Goal: Task Accomplishment & Management: Use online tool/utility

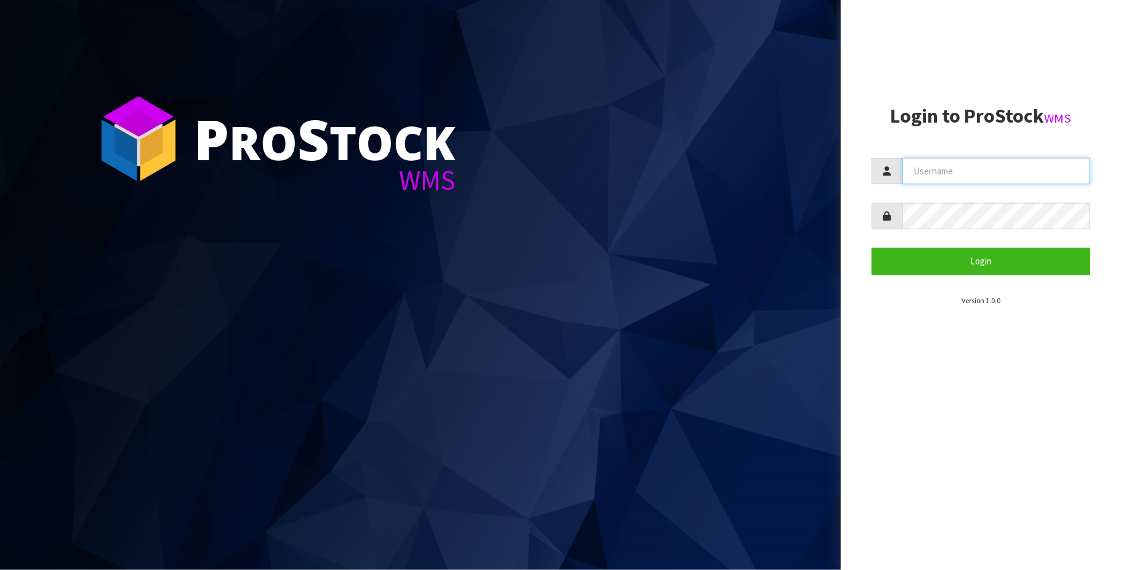
click at [954, 167] on input "text" at bounding box center [997, 171] width 188 height 26
type input "[PERSON_NAME][EMAIL_ADDRESS][DOMAIN_NAME]"
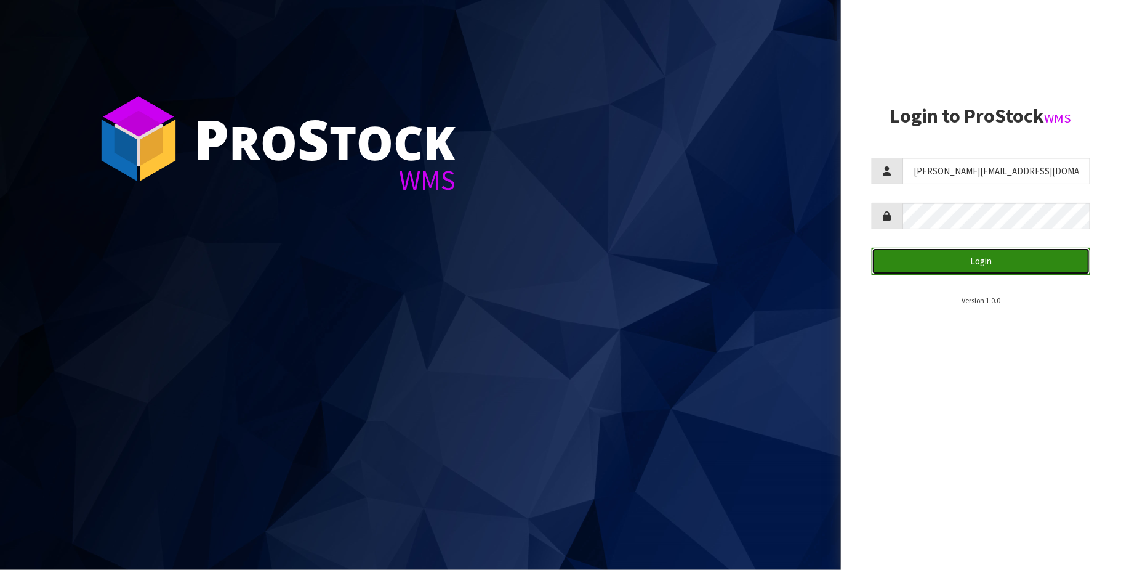
click at [988, 262] on button "Login" at bounding box center [981, 261] width 219 height 26
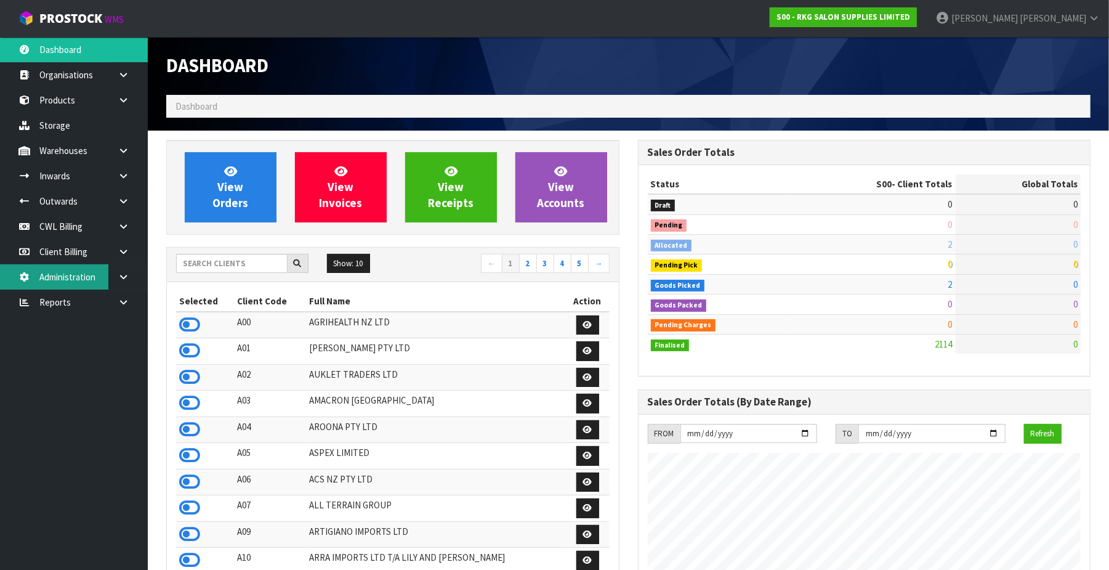
scroll to position [937, 472]
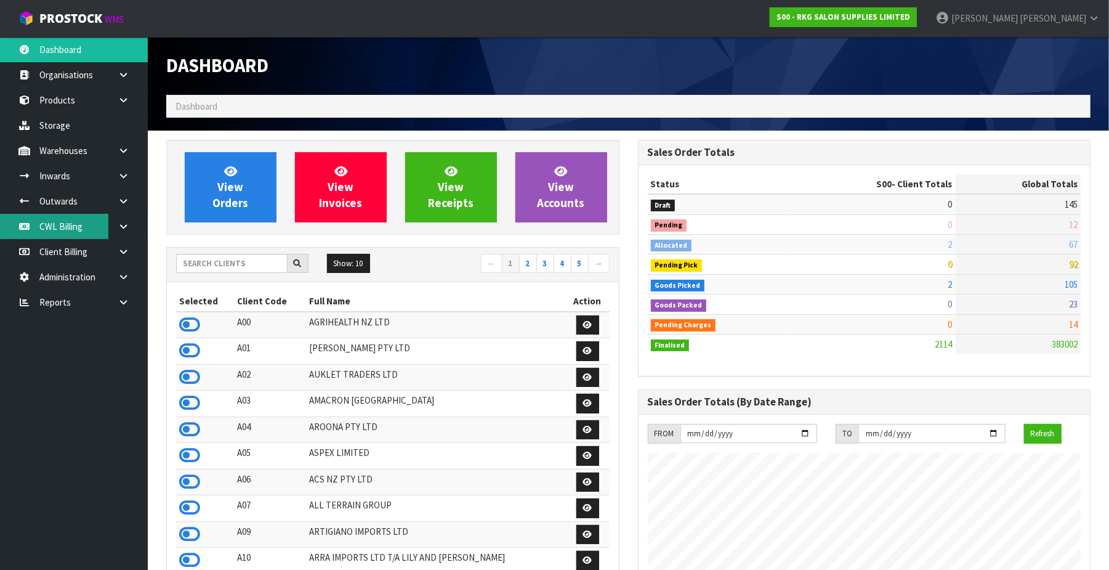
click at [83, 225] on link "CWL Billing" at bounding box center [74, 226] width 148 height 25
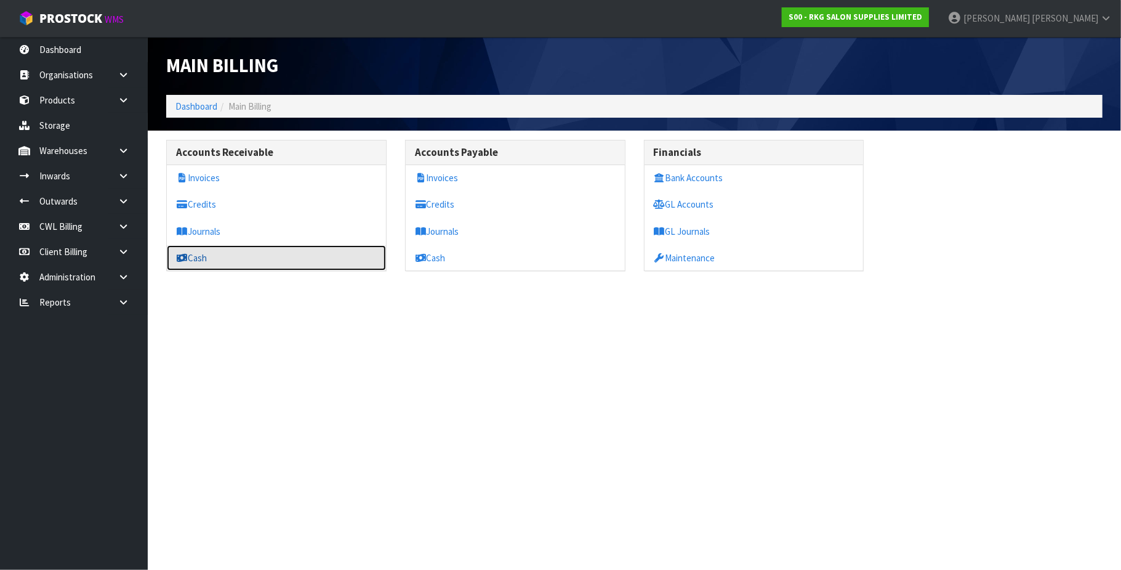
click at [202, 259] on link "Cash" at bounding box center [276, 257] width 219 height 25
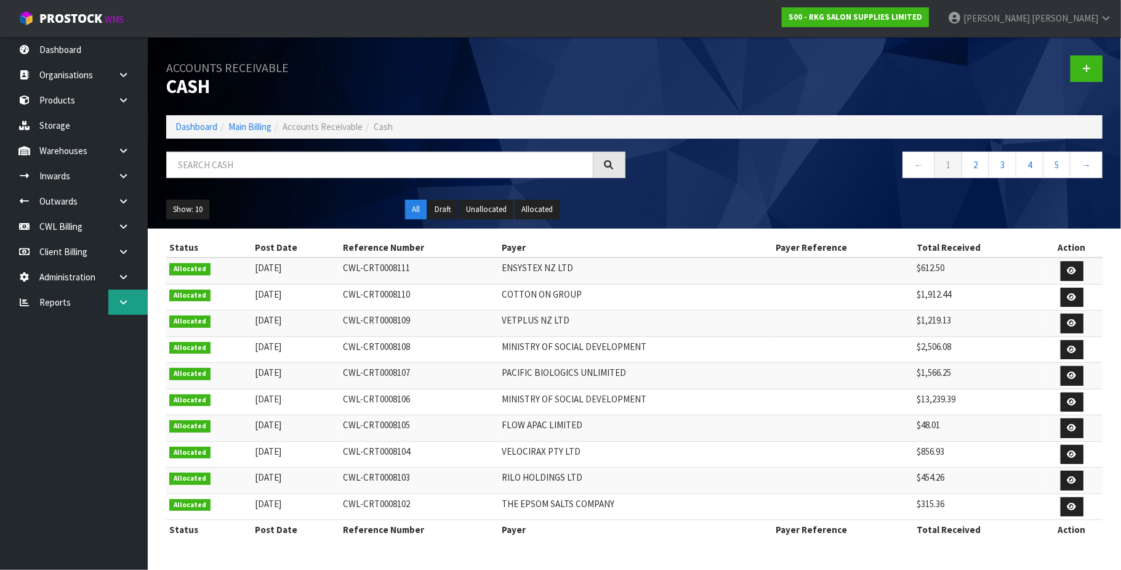
drag, startPoint x: 126, startPoint y: 314, endPoint x: 121, endPoint y: 309, distance: 7.0
click at [124, 313] on link at bounding box center [127, 301] width 39 height 25
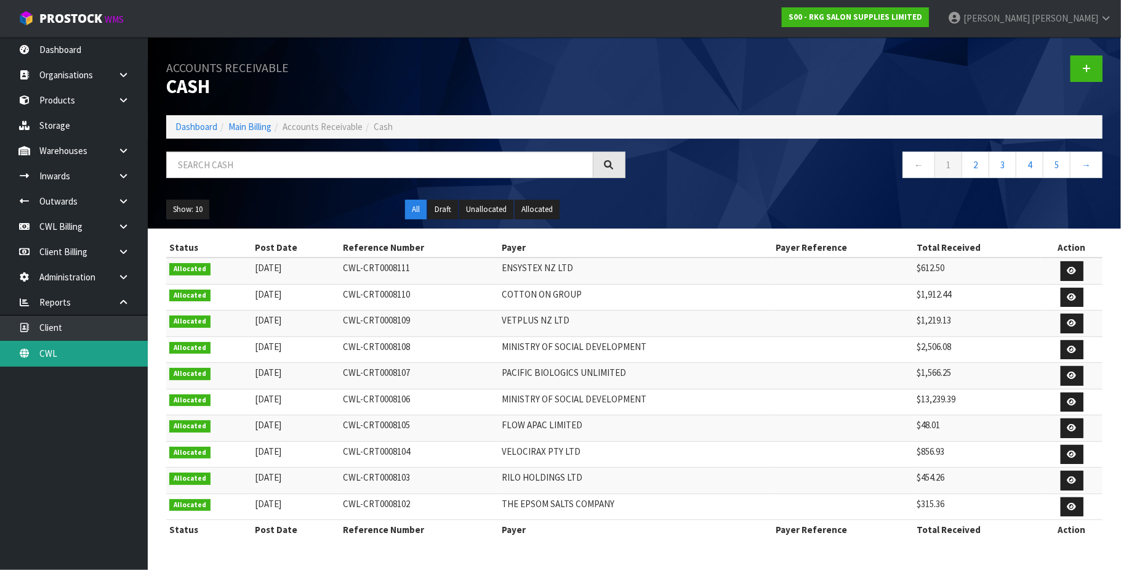
click at [92, 355] on link "CWL" at bounding box center [74, 353] width 148 height 25
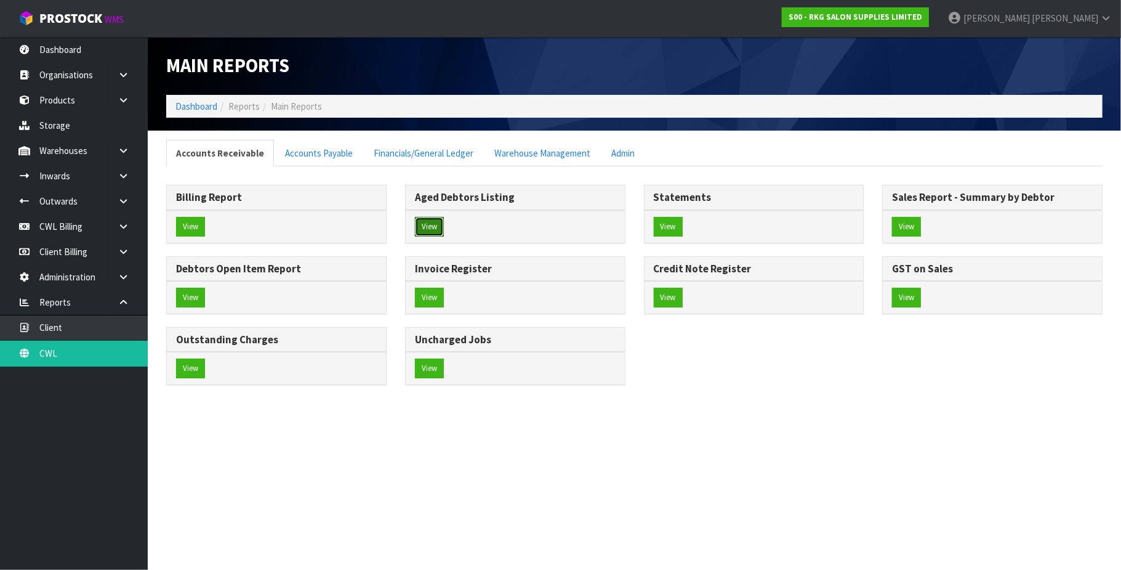
click at [431, 222] on button "View" at bounding box center [429, 227] width 29 height 20
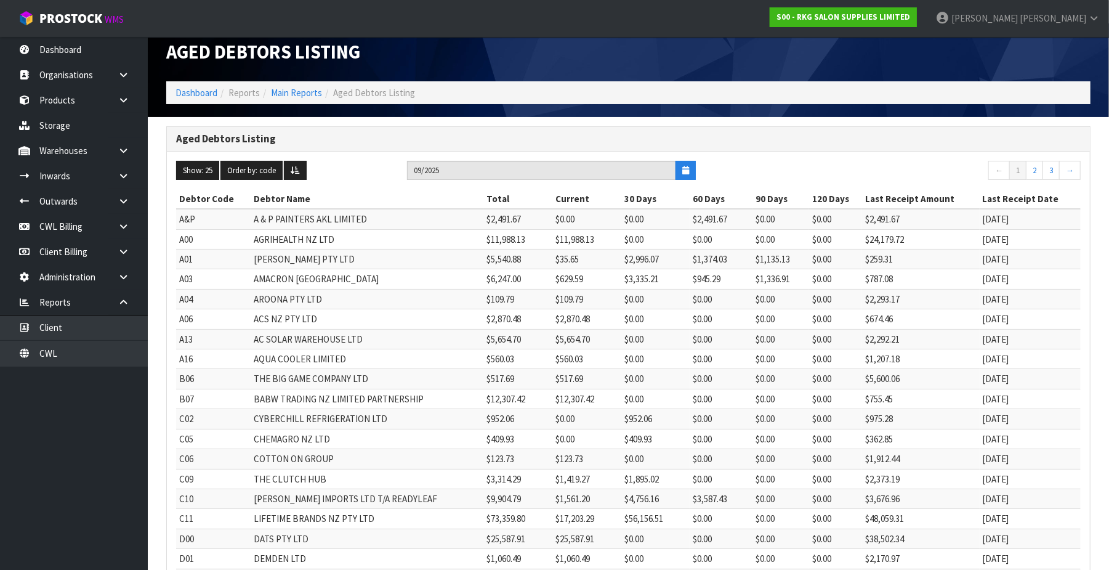
scroll to position [8, 0]
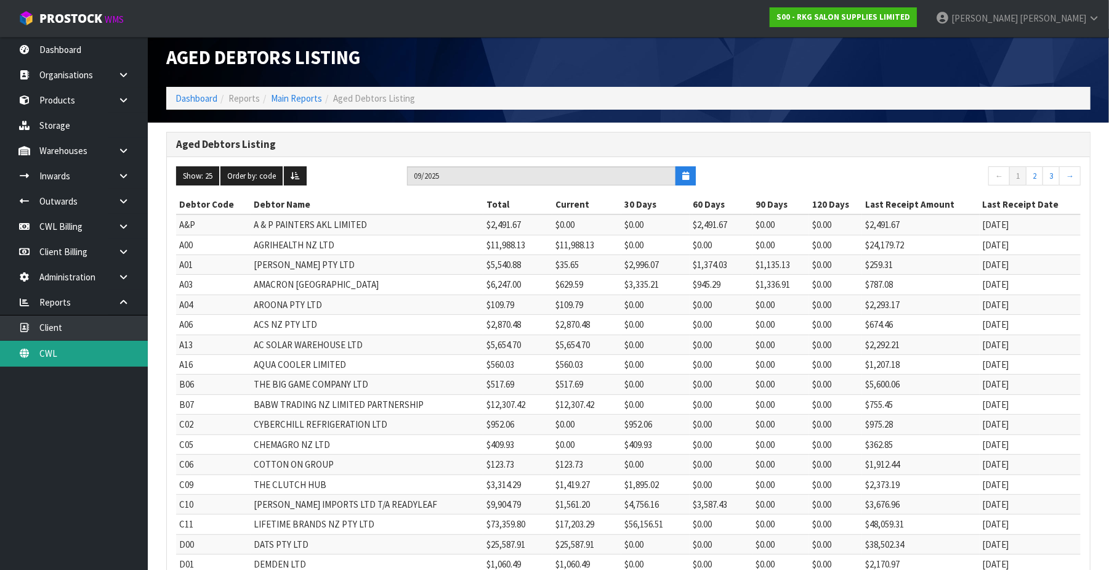
click at [63, 350] on link "CWL" at bounding box center [74, 353] width 148 height 25
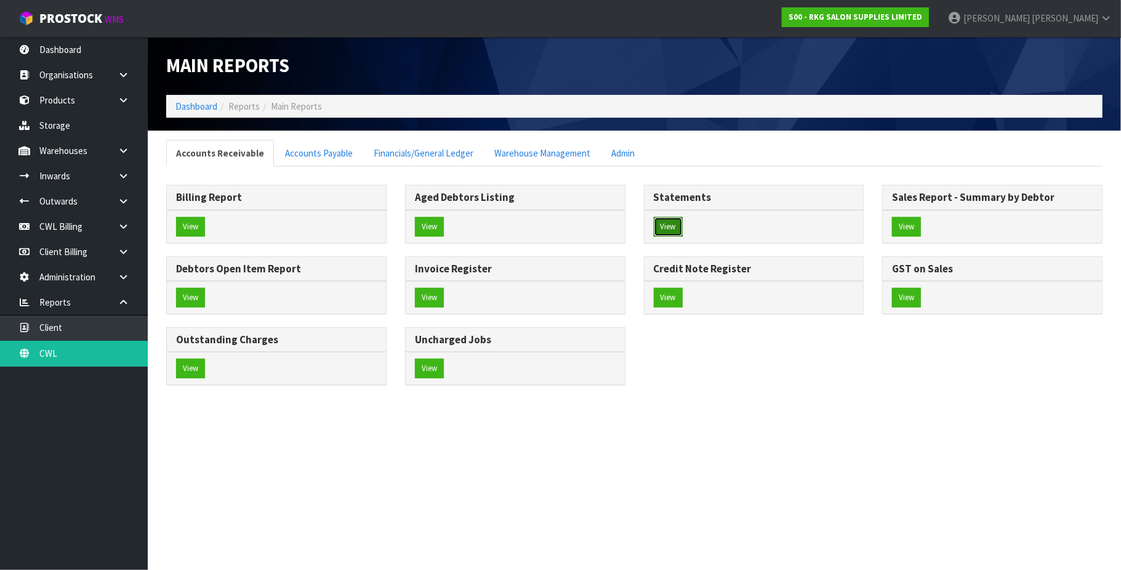
click at [673, 224] on button "View" at bounding box center [668, 227] width 29 height 20
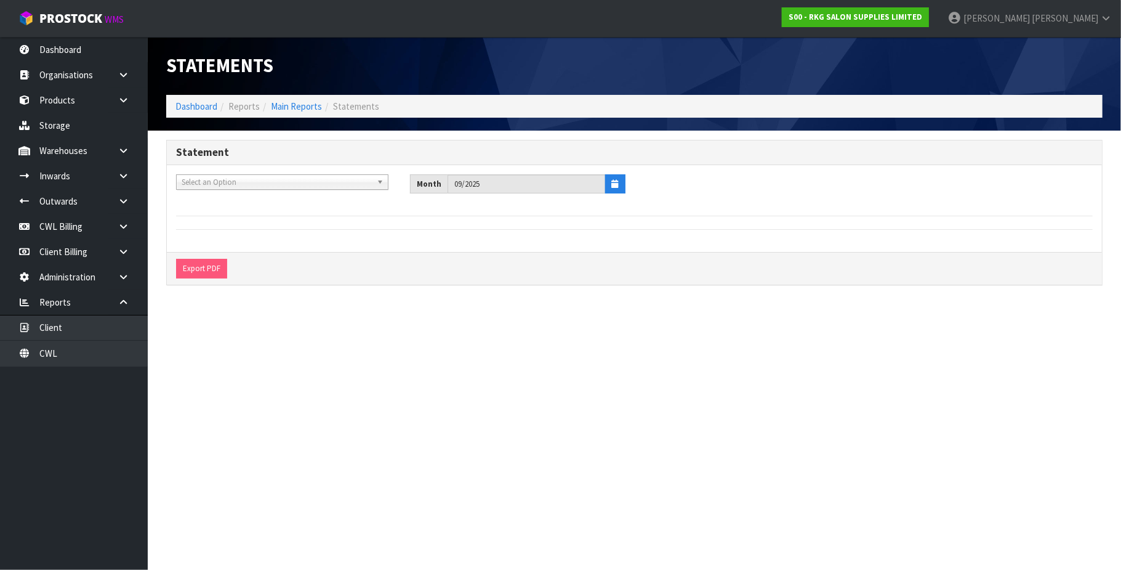
drag, startPoint x: 250, startPoint y: 185, endPoint x: 256, endPoint y: 171, distance: 14.9
click at [250, 182] on span "Select an Option" at bounding box center [277, 182] width 190 height 15
type input "YOUR"
click at [283, 212] on li "Y01 - YOUR REFORMER" at bounding box center [282, 216] width 206 height 15
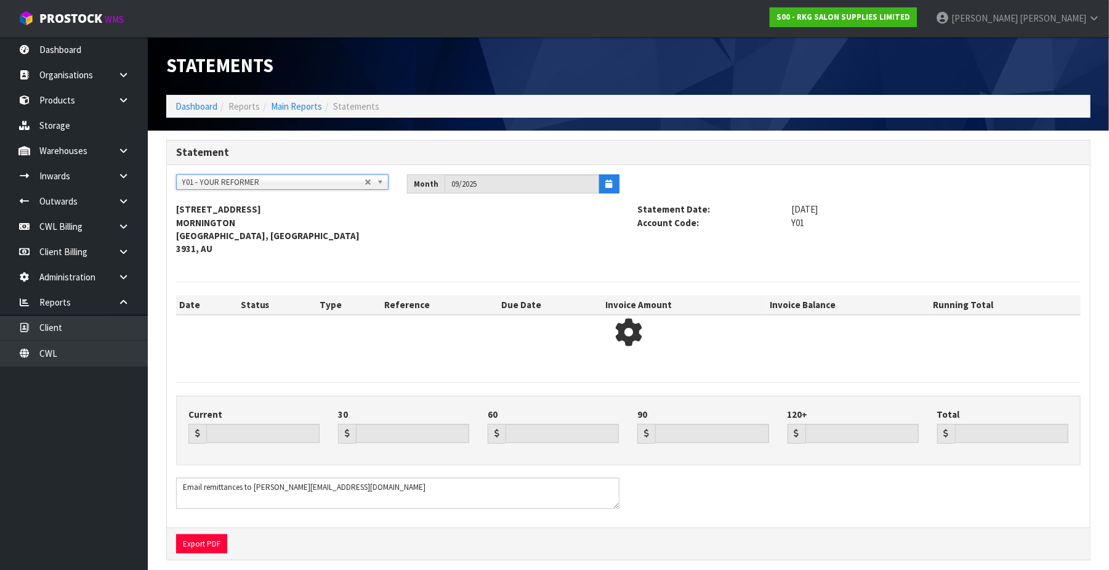
type input "9573.18"
type input "0.00"
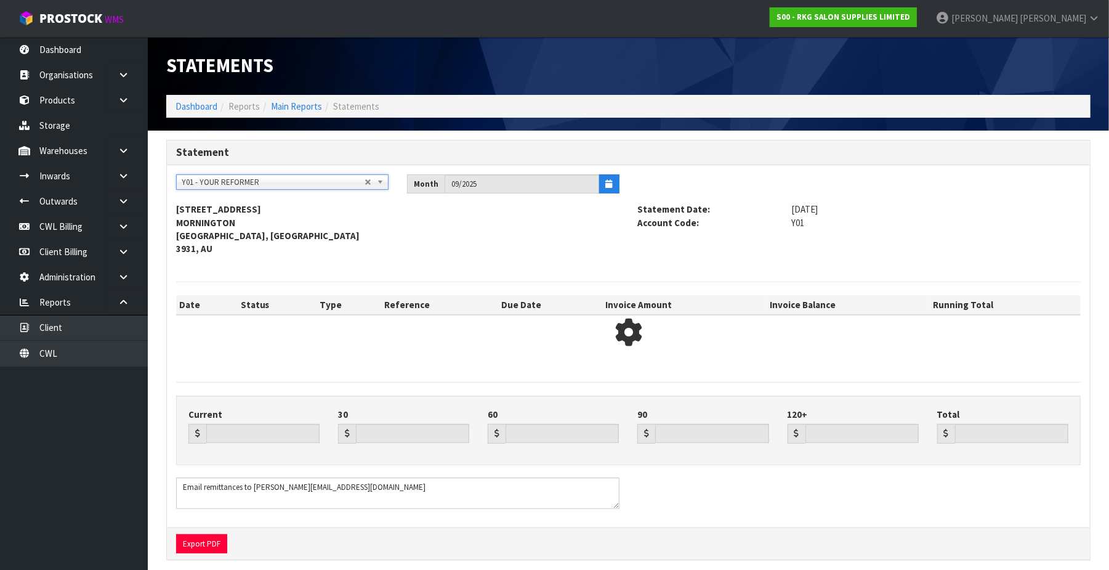
type input "9573.18"
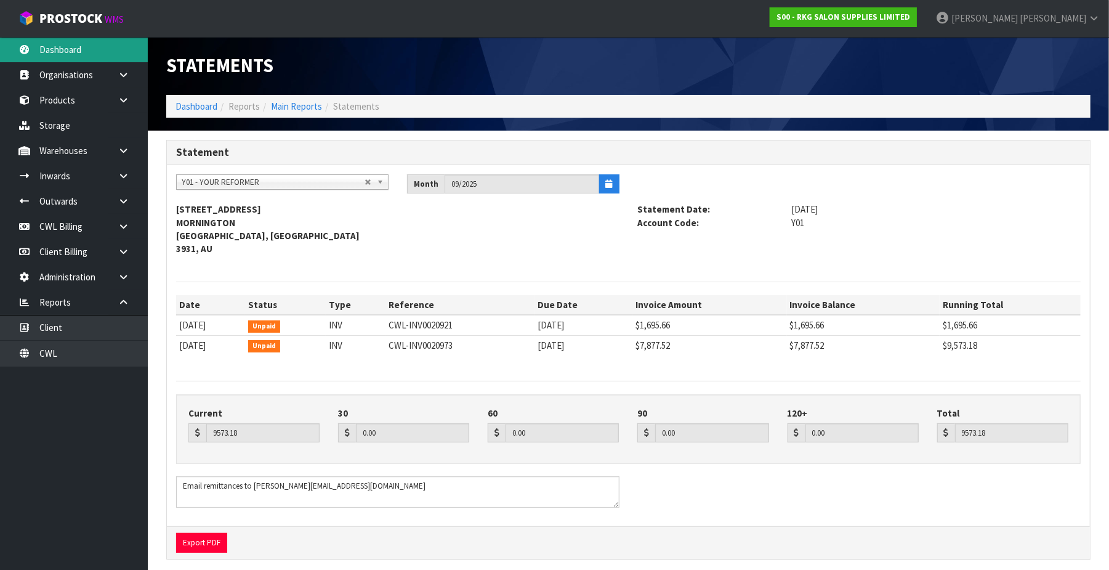
click at [55, 50] on link "Dashboard" at bounding box center [74, 49] width 148 height 25
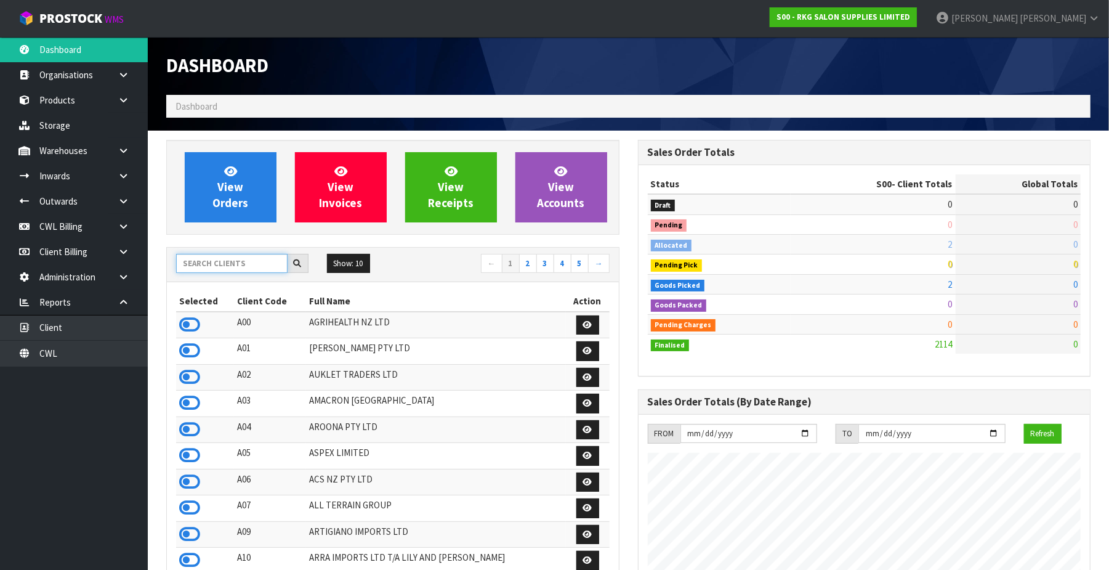
scroll to position [937, 472]
click at [220, 259] on input "text" at bounding box center [231, 263] width 111 height 19
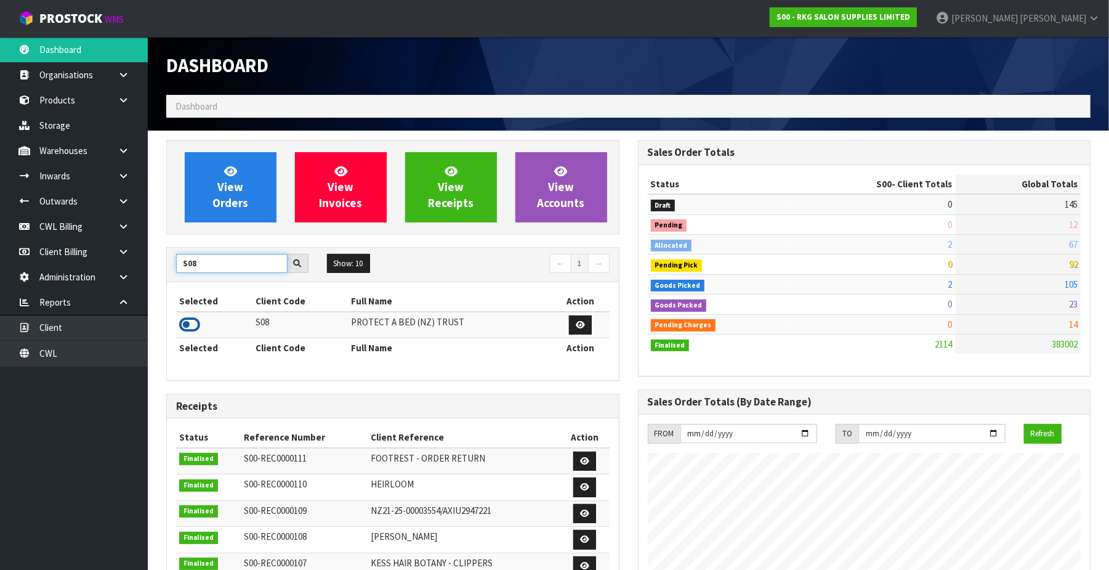
type input "S08"
click at [186, 324] on icon at bounding box center [189, 324] width 21 height 18
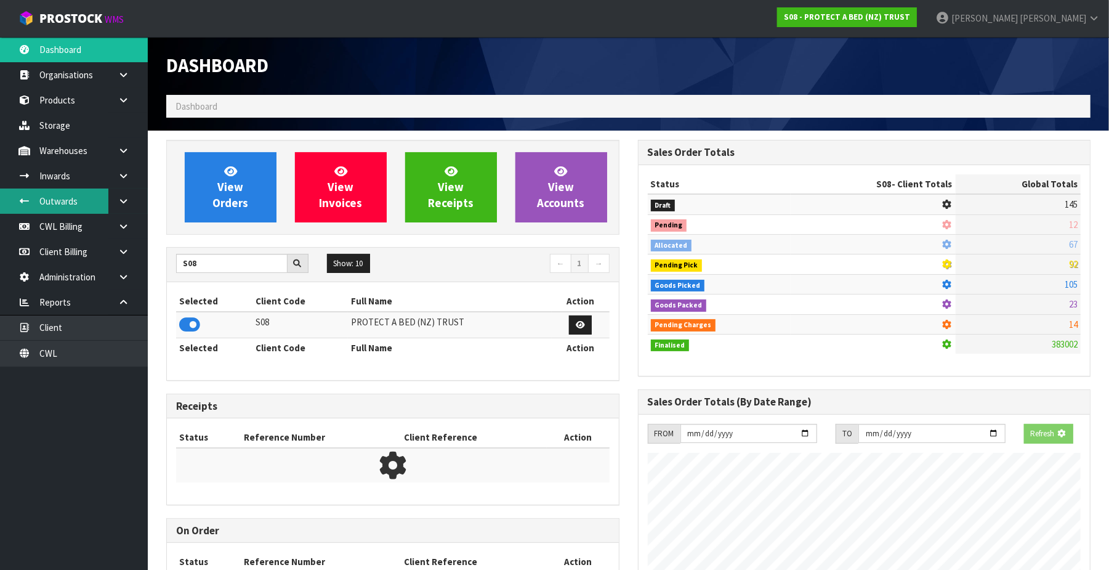
scroll to position [614982, 615281]
click at [80, 200] on link "Outwards" at bounding box center [74, 200] width 148 height 25
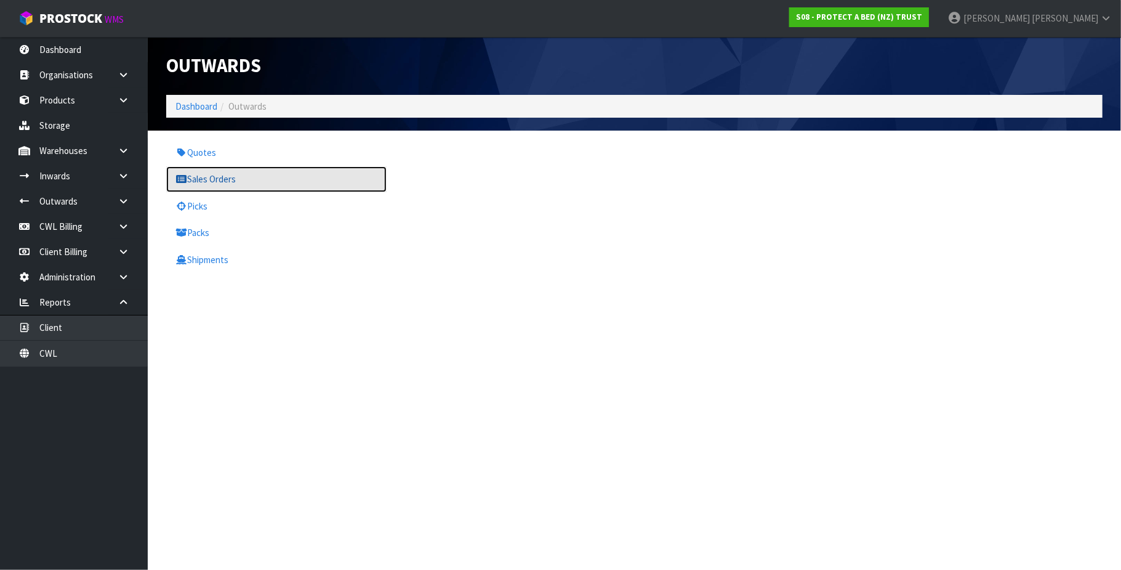
click at [220, 177] on link "Sales Orders" at bounding box center [276, 178] width 220 height 25
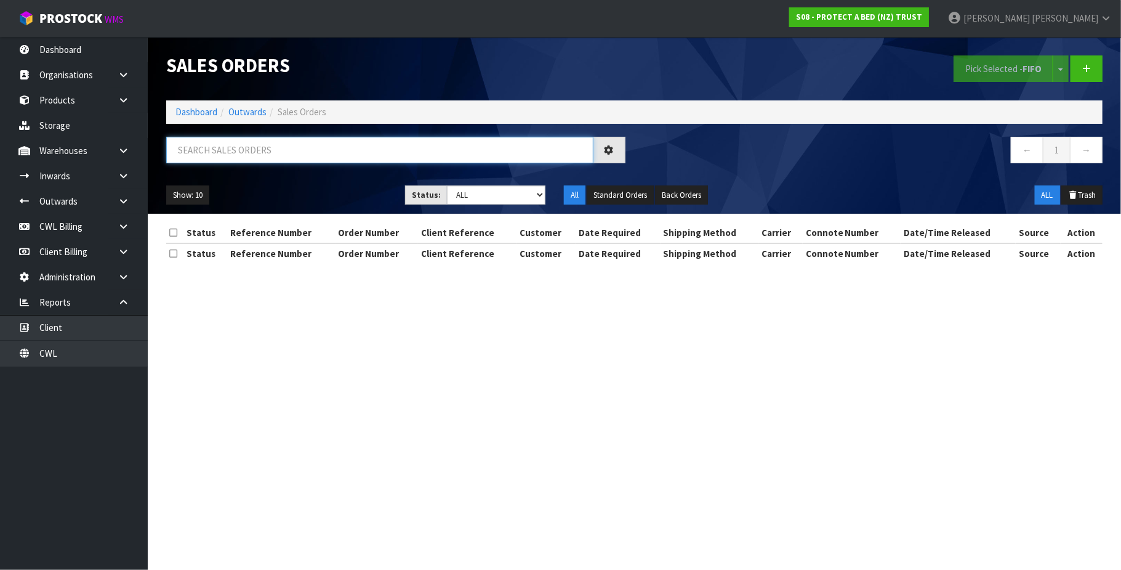
click at [248, 151] on input "text" at bounding box center [379, 150] width 427 height 26
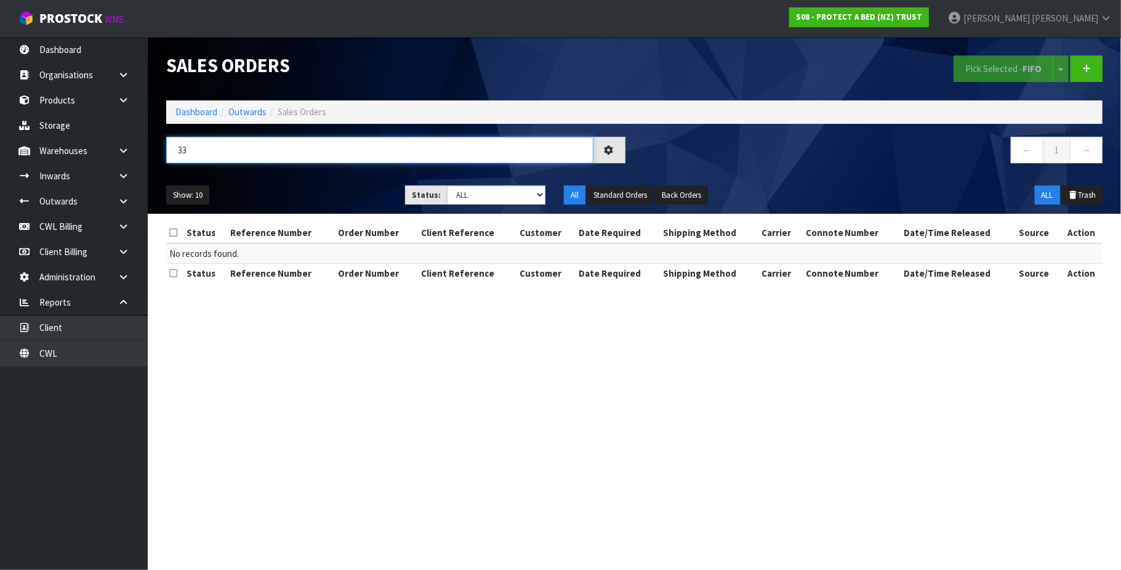
type input "3"
paste input "00894210392601910902"
type input "0"
type input "33381"
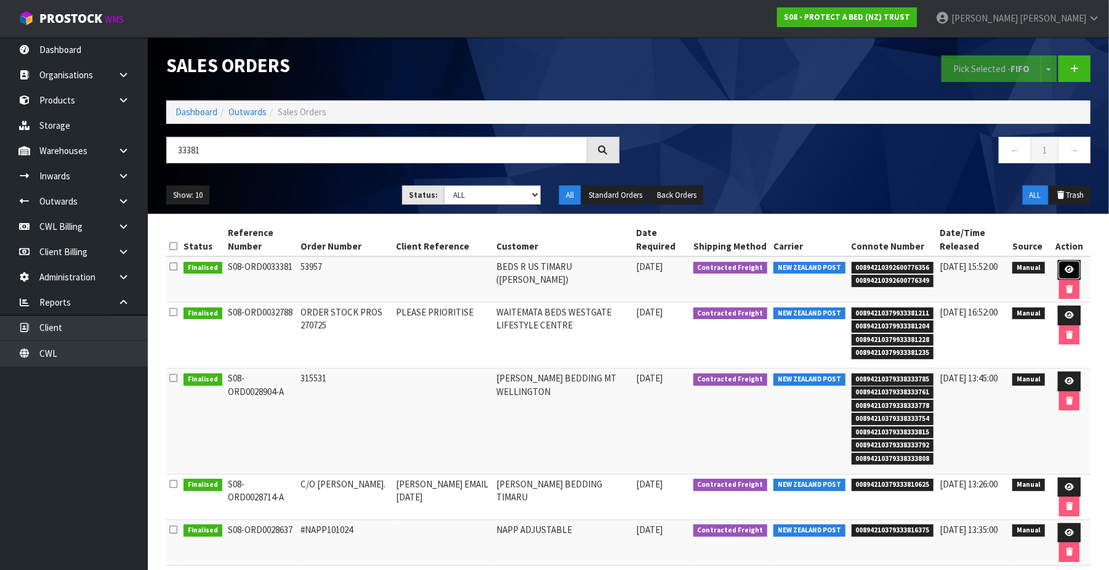
click at [1066, 262] on link at bounding box center [1069, 270] width 23 height 20
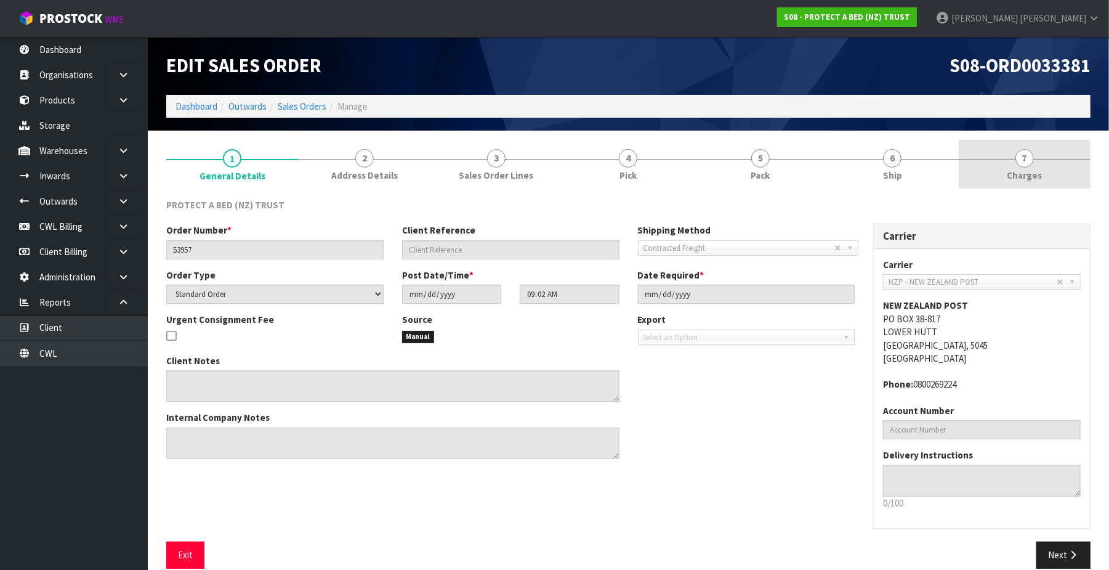
click at [1027, 154] on span "7" at bounding box center [1024, 158] width 18 height 18
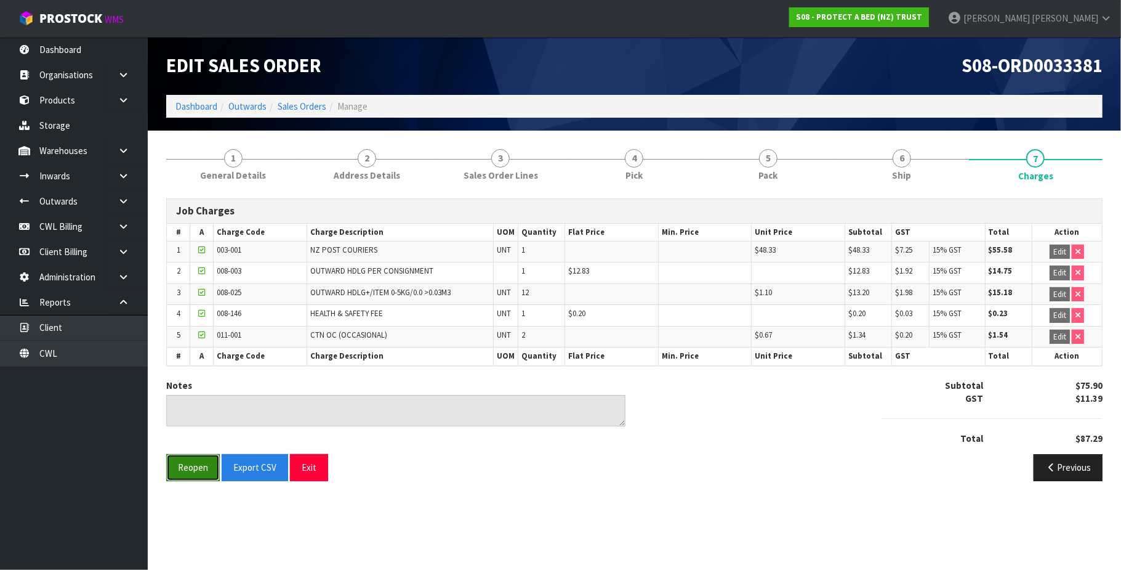
click at [206, 473] on button "Reopen" at bounding box center [193, 467] width 54 height 26
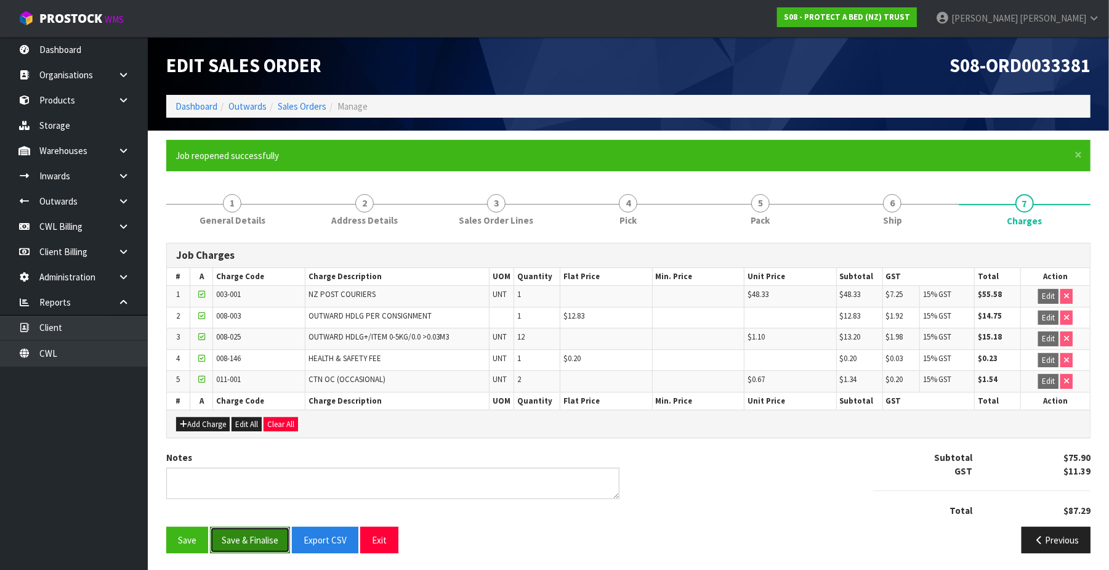
click at [261, 542] on button "Save & Finalise" at bounding box center [250, 539] width 80 height 26
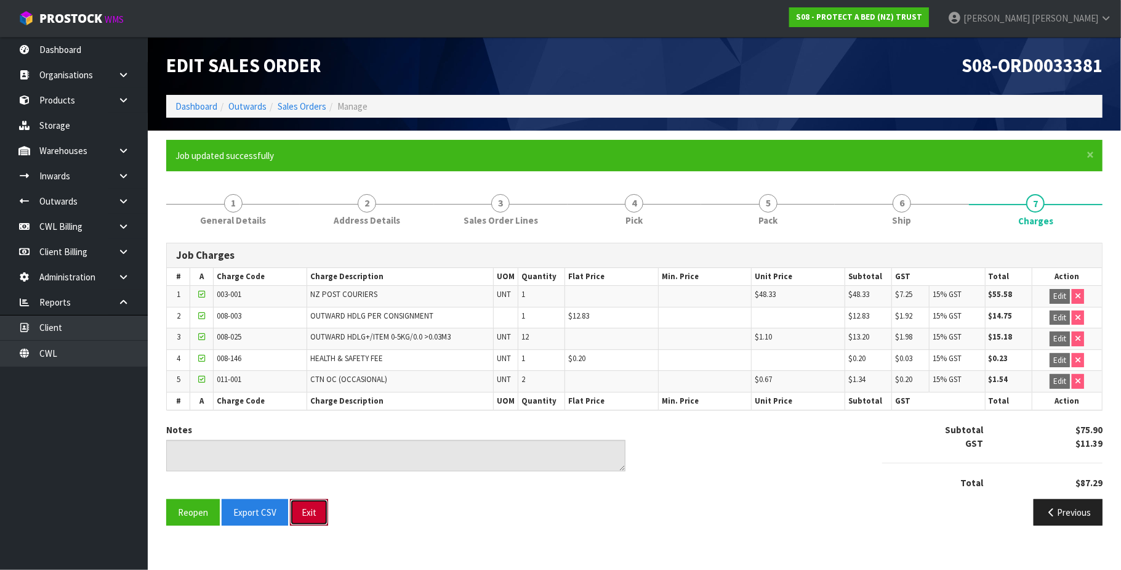
drag, startPoint x: 301, startPoint y: 515, endPoint x: 370, endPoint y: 523, distance: 69.4
click at [301, 517] on button "Exit" at bounding box center [309, 512] width 38 height 26
